Goal: Navigation & Orientation: Find specific page/section

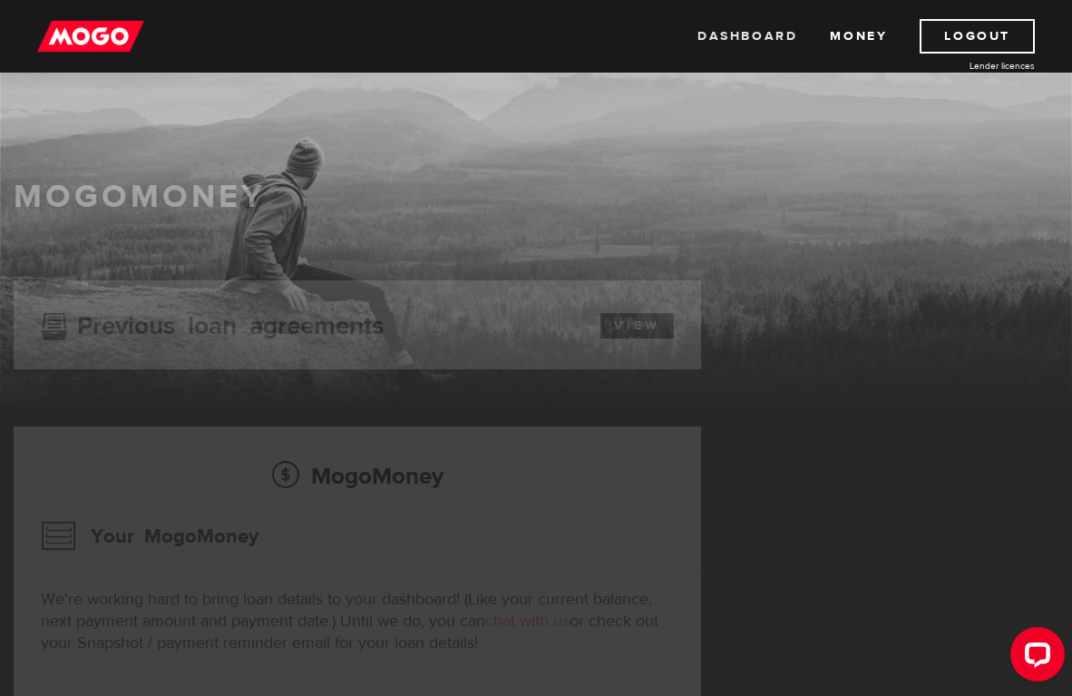
click at [765, 44] on link "Dashboard" at bounding box center [748, 36] width 100 height 34
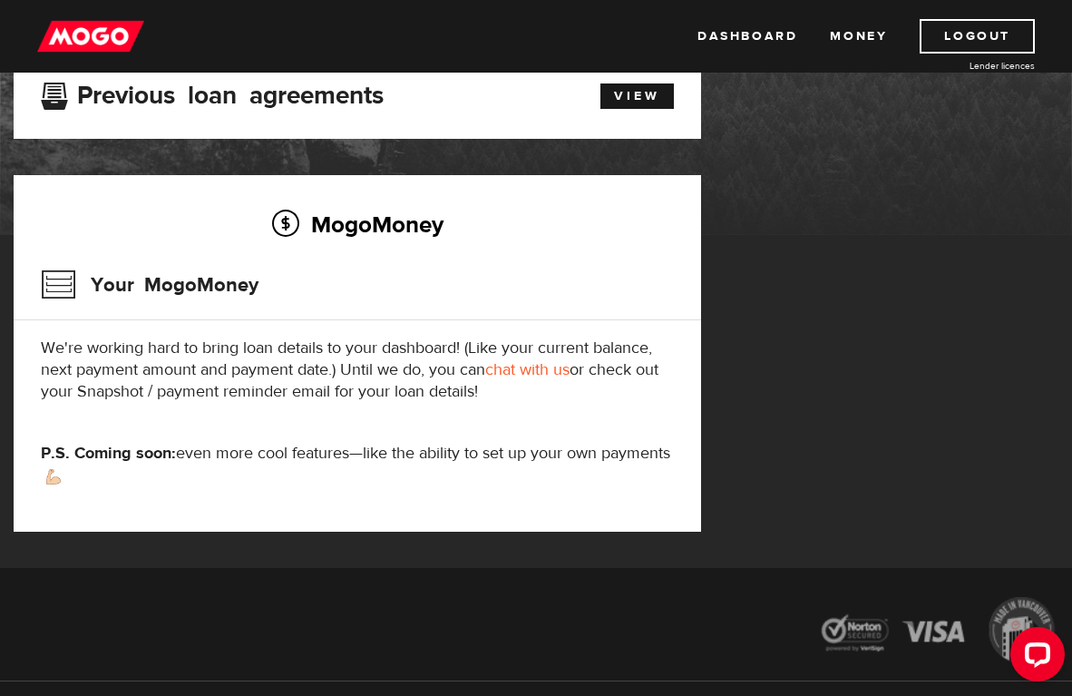
scroll to position [145, 0]
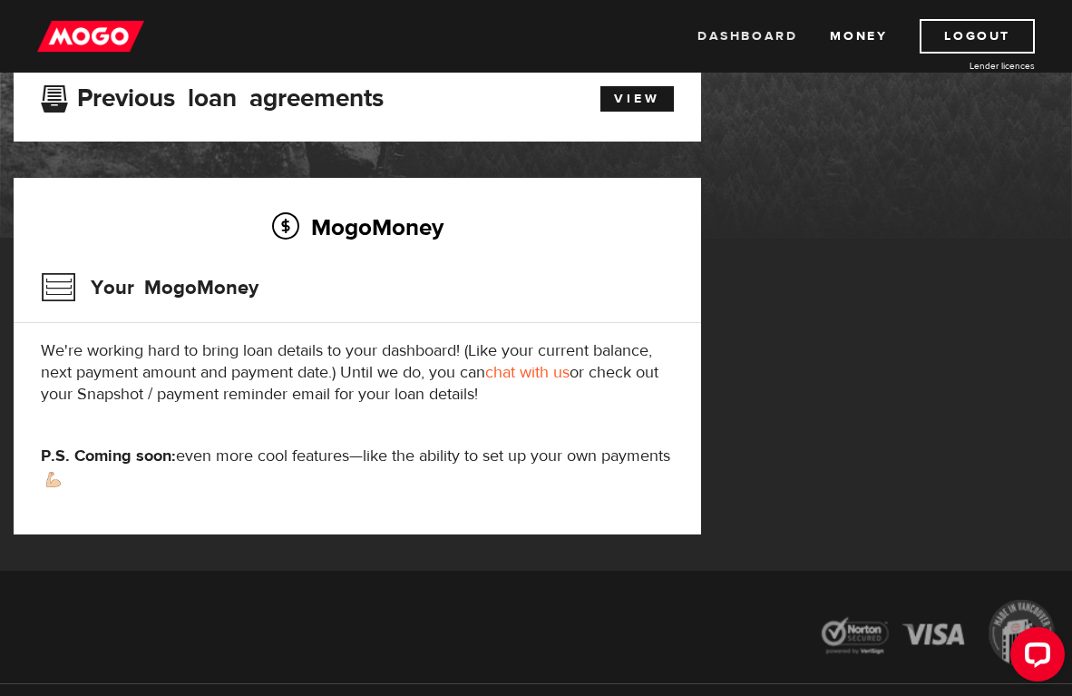
click at [757, 34] on link "Dashboard" at bounding box center [748, 36] width 100 height 34
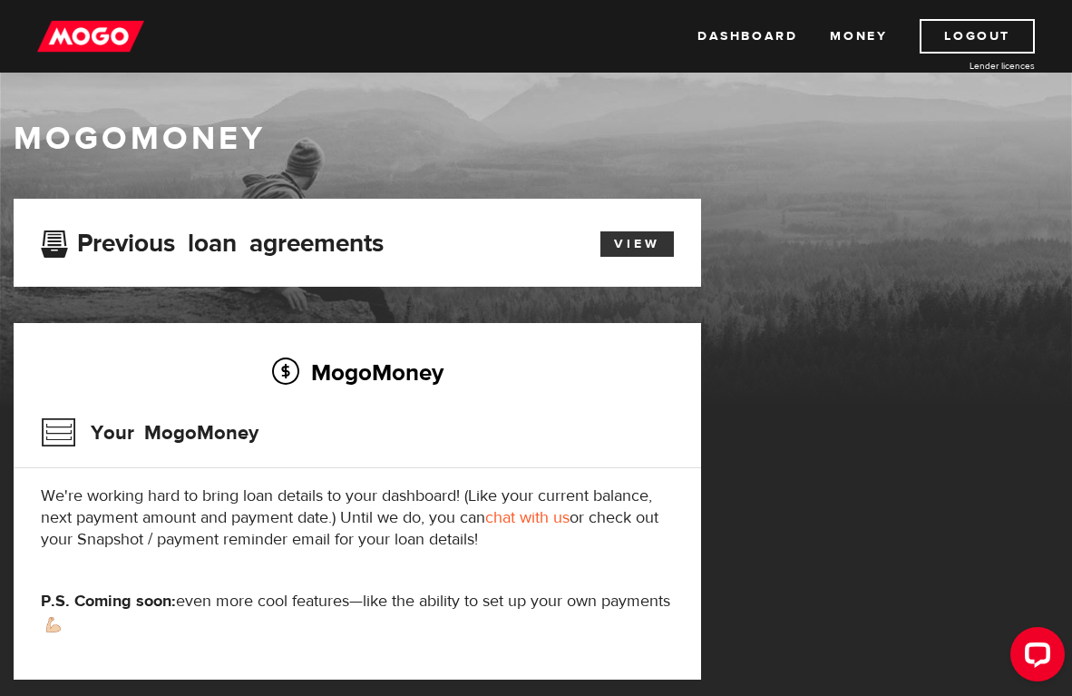
click at [647, 232] on link "View" at bounding box center [636, 243] width 73 height 25
